Goal: Navigation & Orientation: Find specific page/section

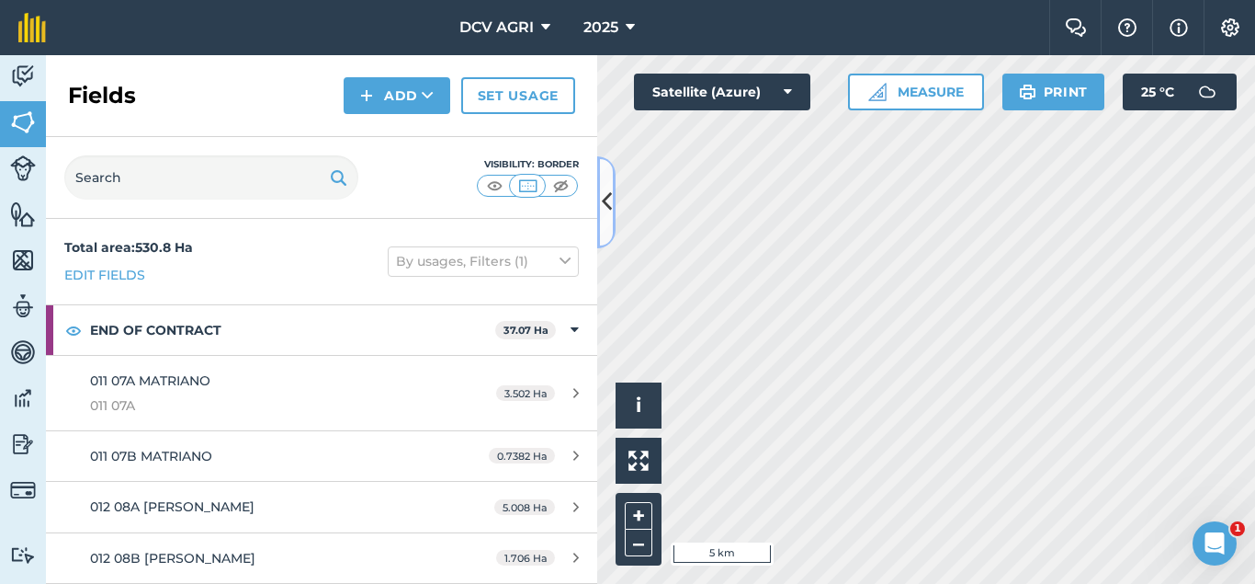
click at [609, 205] on icon at bounding box center [607, 202] width 10 height 32
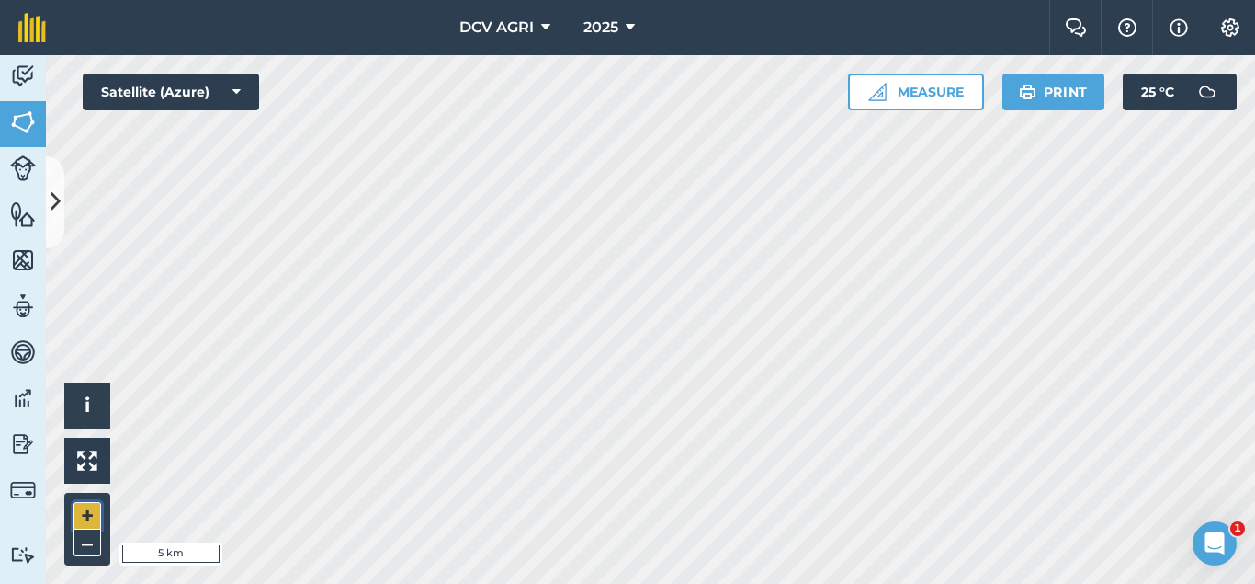
click at [78, 515] on button "+" at bounding box center [88, 516] width 28 height 28
click at [98, 511] on button "+" at bounding box center [88, 516] width 28 height 28
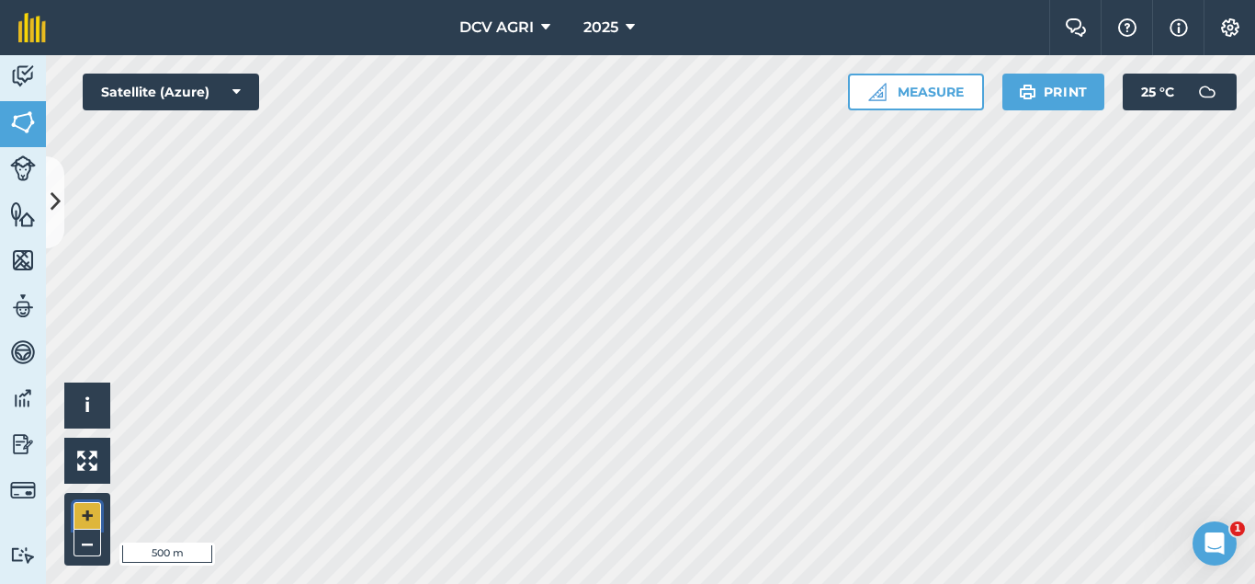
click at [98, 511] on button "+" at bounding box center [88, 516] width 28 height 28
click at [85, 517] on button "+" at bounding box center [88, 516] width 28 height 28
click at [236, 79] on div "Hello i © 2025 TomTom, Microsoft 100 m + – Satellite (Azure) Measure Print 25 °…" at bounding box center [650, 319] width 1209 height 528
click at [91, 545] on button "–" at bounding box center [88, 542] width 28 height 27
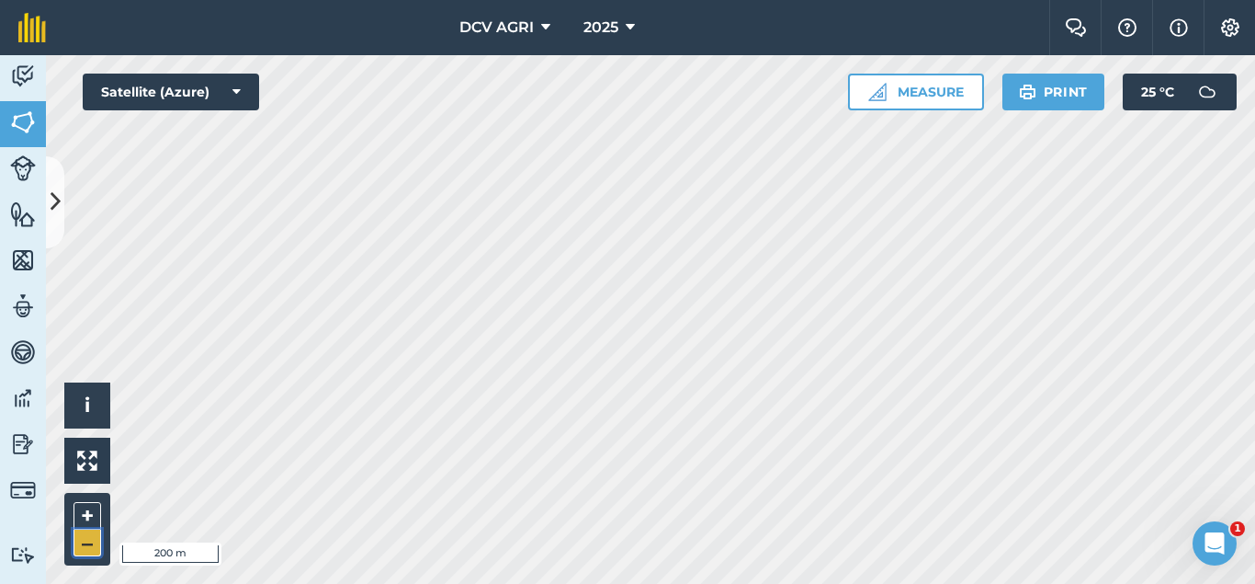
click at [91, 545] on button "–" at bounding box center [88, 542] width 28 height 27
click at [672, 48] on div "DCV AGRI 2025 Farm Chat Help Info Settings DCV AGRI - 2025 Reproduced with the …" at bounding box center [627, 292] width 1255 height 584
click at [87, 519] on button "+" at bounding box center [88, 516] width 28 height 28
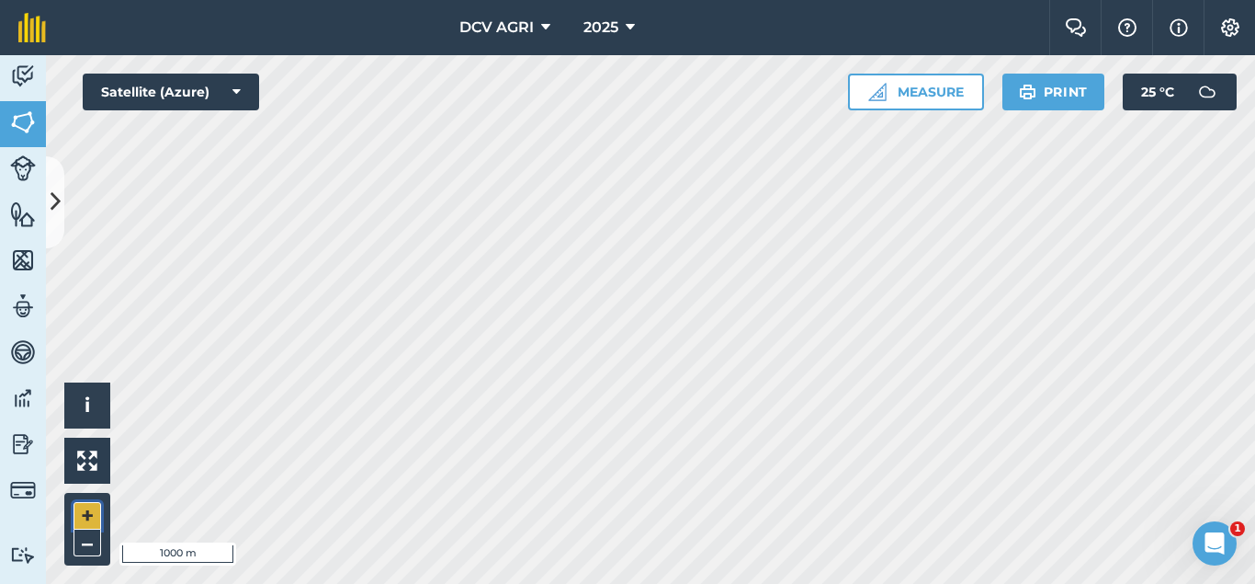
click at [87, 519] on button "+" at bounding box center [88, 516] width 28 height 28
click at [79, 514] on button "+" at bounding box center [88, 516] width 28 height 28
click at [85, 544] on button "–" at bounding box center [88, 542] width 28 height 27
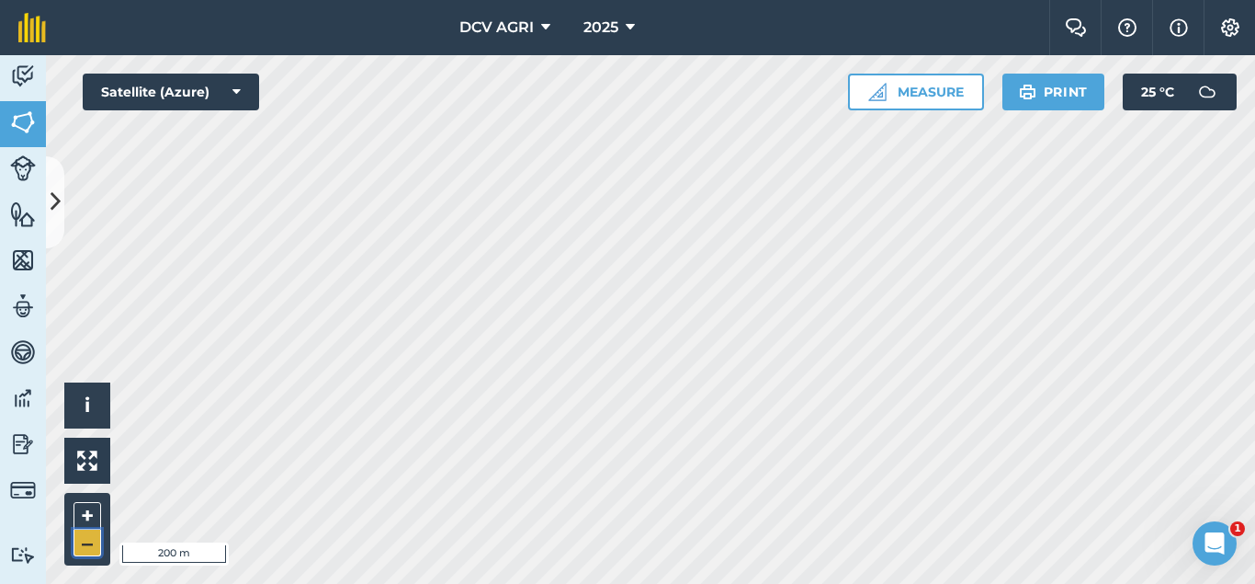
click at [85, 544] on button "–" at bounding box center [88, 542] width 28 height 27
click at [85, 540] on button "–" at bounding box center [88, 542] width 28 height 27
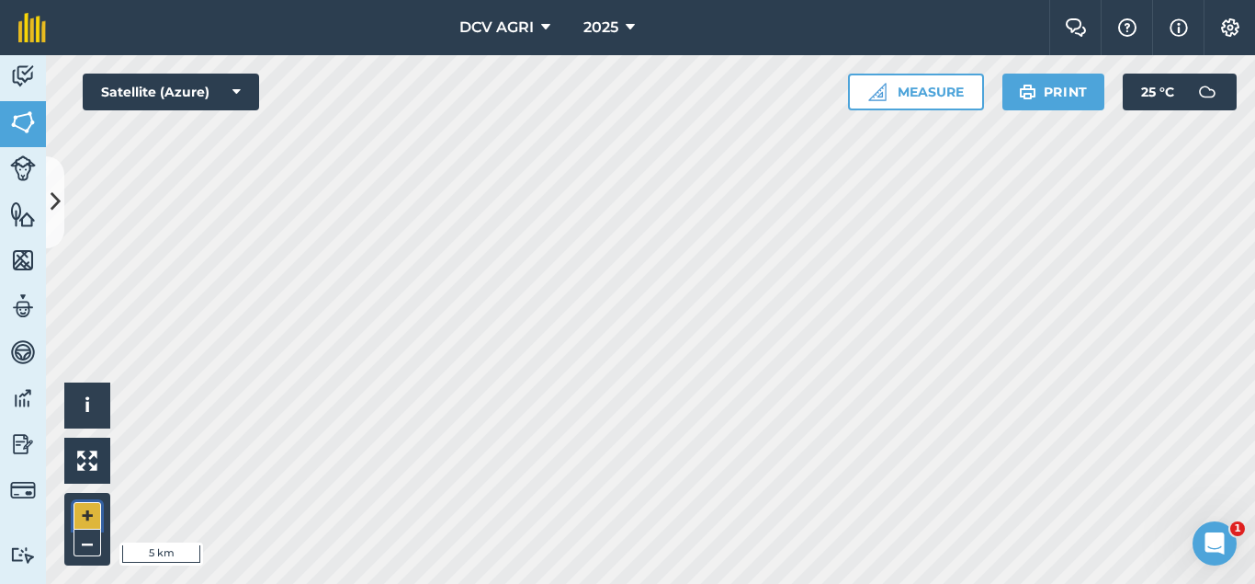
click at [85, 525] on button "+" at bounding box center [88, 516] width 28 height 28
click at [86, 521] on button "+" at bounding box center [88, 516] width 28 height 28
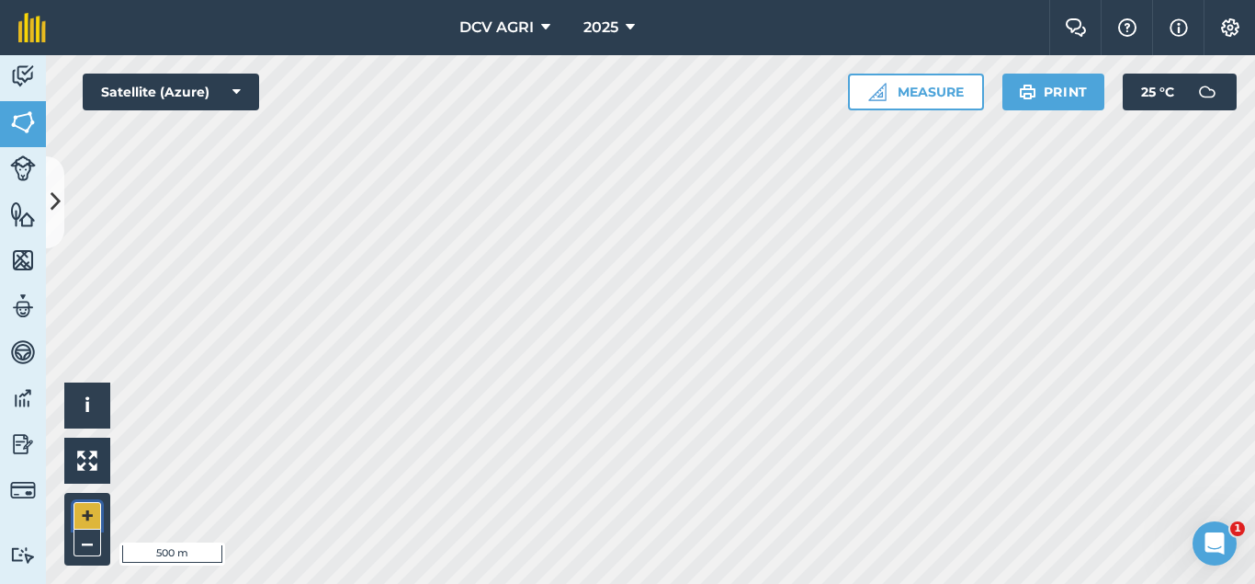
click at [86, 521] on button "+" at bounding box center [88, 516] width 28 height 28
click at [89, 509] on button "+" at bounding box center [88, 516] width 28 height 28
click at [96, 549] on button "–" at bounding box center [88, 542] width 28 height 27
click at [92, 515] on button "+" at bounding box center [88, 516] width 28 height 28
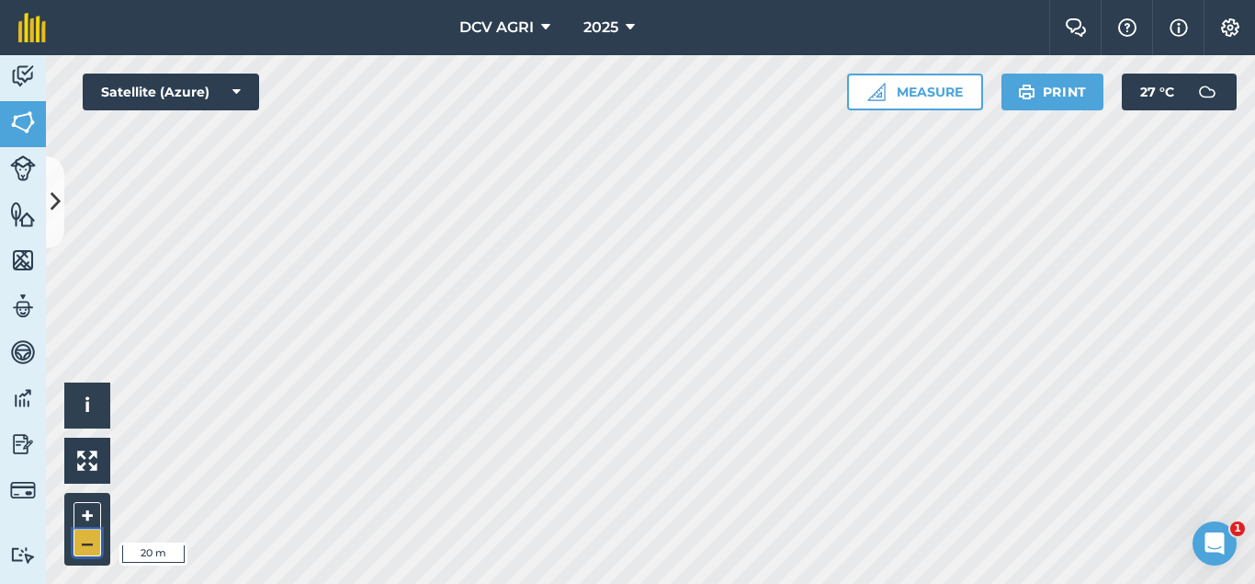
click at [93, 539] on button "–" at bounding box center [88, 542] width 28 height 27
click at [83, 511] on button "+" at bounding box center [88, 516] width 28 height 28
click at [94, 512] on button "+" at bounding box center [88, 516] width 28 height 28
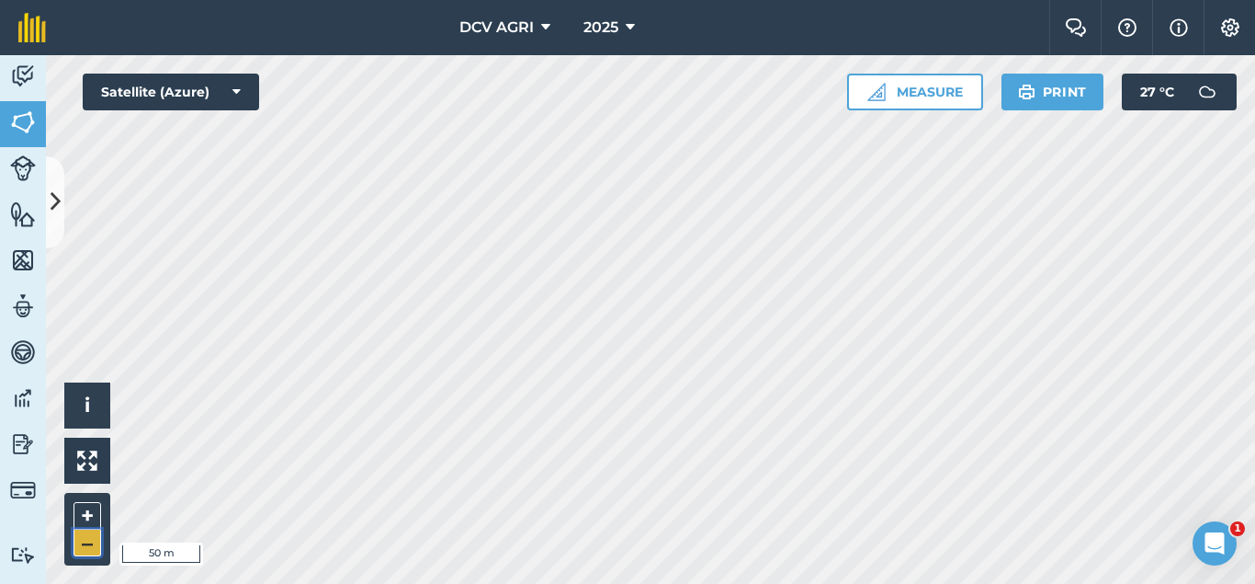
click at [96, 543] on button "–" at bounding box center [88, 542] width 28 height 27
click at [85, 510] on button "+" at bounding box center [88, 516] width 28 height 28
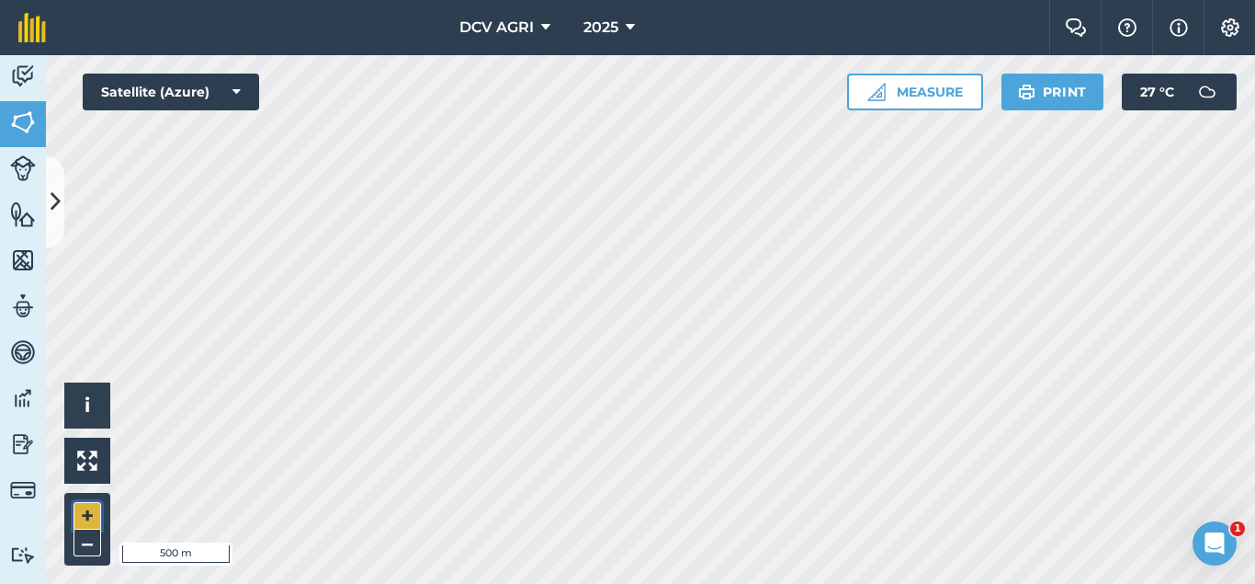
click at [85, 510] on button "+" at bounding box center [88, 516] width 28 height 28
click at [92, 516] on button "+" at bounding box center [88, 516] width 28 height 28
click at [78, 513] on button "+" at bounding box center [88, 516] width 28 height 28
click at [85, 546] on button "–" at bounding box center [88, 542] width 28 height 27
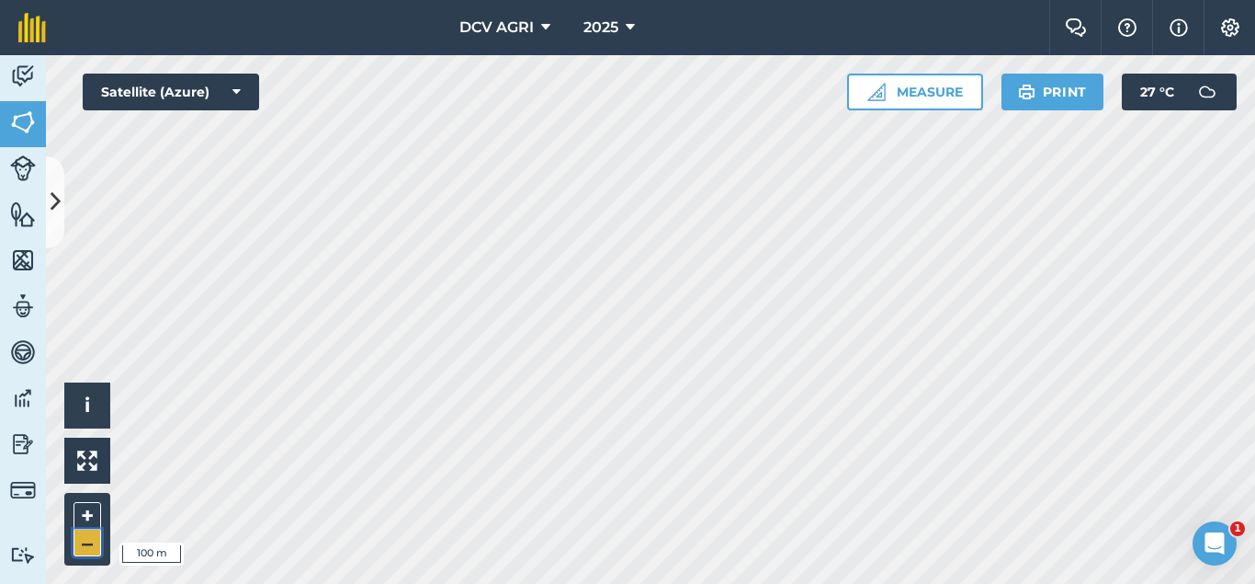
click at [85, 546] on button "–" at bounding box center [88, 542] width 28 height 27
click at [80, 516] on button "+" at bounding box center [88, 516] width 28 height 28
click at [78, 536] on button "–" at bounding box center [88, 542] width 28 height 27
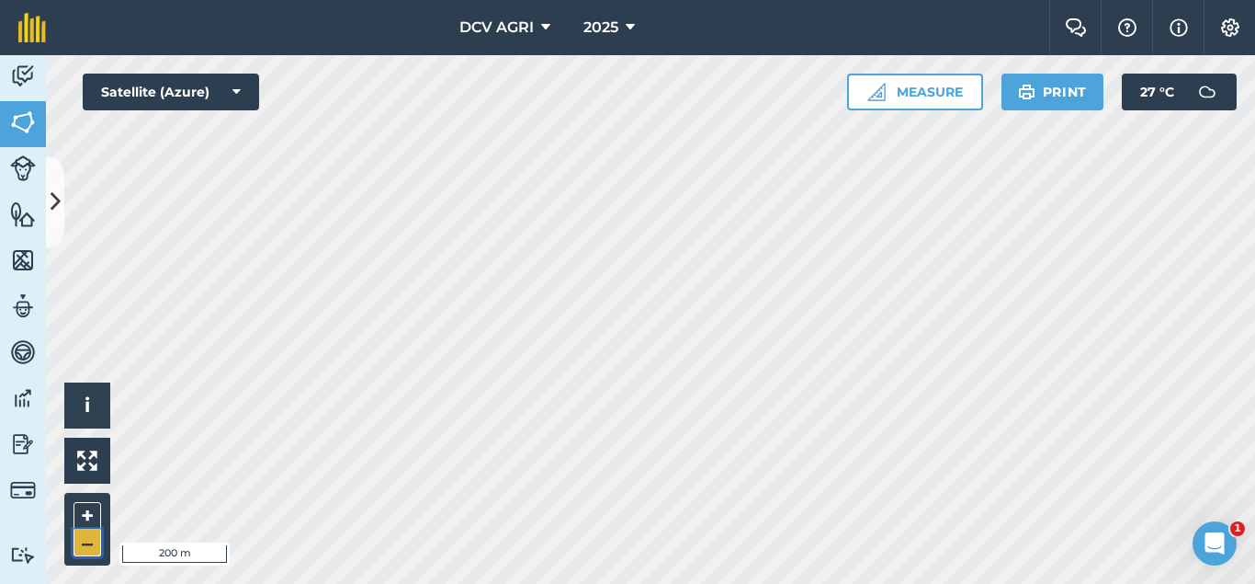
click at [78, 536] on button "–" at bounding box center [88, 542] width 28 height 27
click at [95, 507] on button "+" at bounding box center [88, 516] width 28 height 28
click at [89, 507] on button "+" at bounding box center [88, 516] width 28 height 28
